Goal: Task Accomplishment & Management: Manage account settings

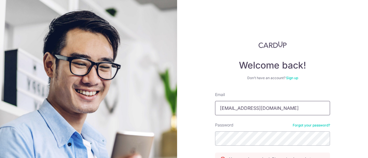
click at [284, 109] on input "[EMAIL_ADDRESS][DOMAIN_NAME]" at bounding box center [272, 108] width 115 height 14
click at [350, 99] on div "Welcome back! Don’t have an account? Sign up Email hydseasing@gmail.com Passwor…" at bounding box center [272, 79] width 191 height 158
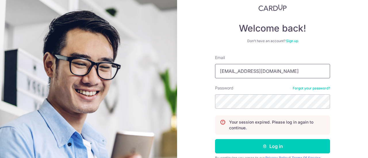
type input "[EMAIL_ADDRESS][DOMAIN_NAME]"
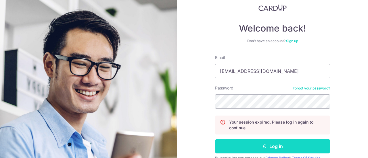
click at [274, 150] on button "Log in" at bounding box center [272, 146] width 115 height 14
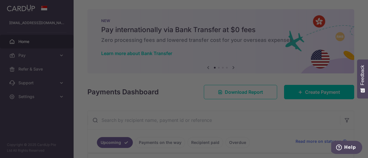
click at [24, 69] on div at bounding box center [186, 80] width 372 height 160
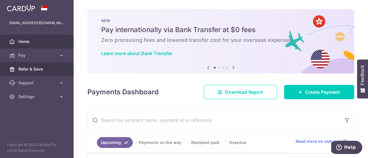
click at [33, 69] on span "Refer & Save" at bounding box center [37, 69] width 38 height 6
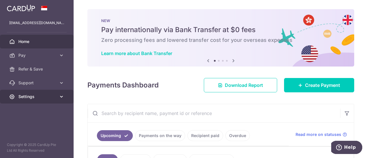
click at [51, 93] on link "Settings" at bounding box center [37, 97] width 74 height 14
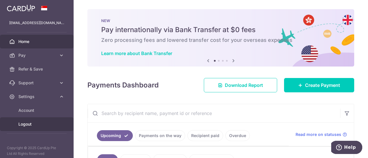
click at [39, 126] on span "Logout" at bounding box center [37, 125] width 38 height 6
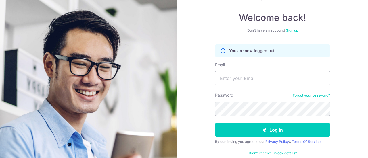
scroll to position [48, 0]
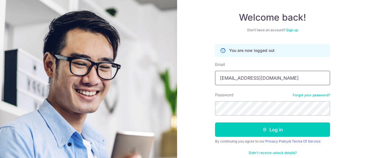
click at [313, 79] on input "[EMAIL_ADDRESS][DOMAIN_NAME]" at bounding box center [272, 78] width 115 height 14
type input "[EMAIL_ADDRESS][DOMAIN_NAME]"
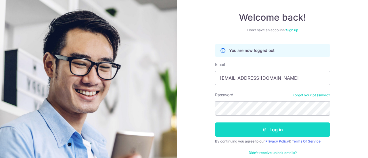
click at [291, 133] on button "Log in" at bounding box center [272, 130] width 115 height 14
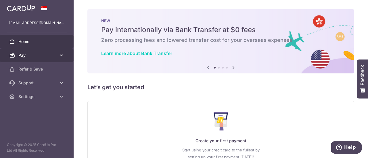
click at [59, 53] on icon at bounding box center [62, 56] width 6 height 6
